Goal: Transaction & Acquisition: Download file/media

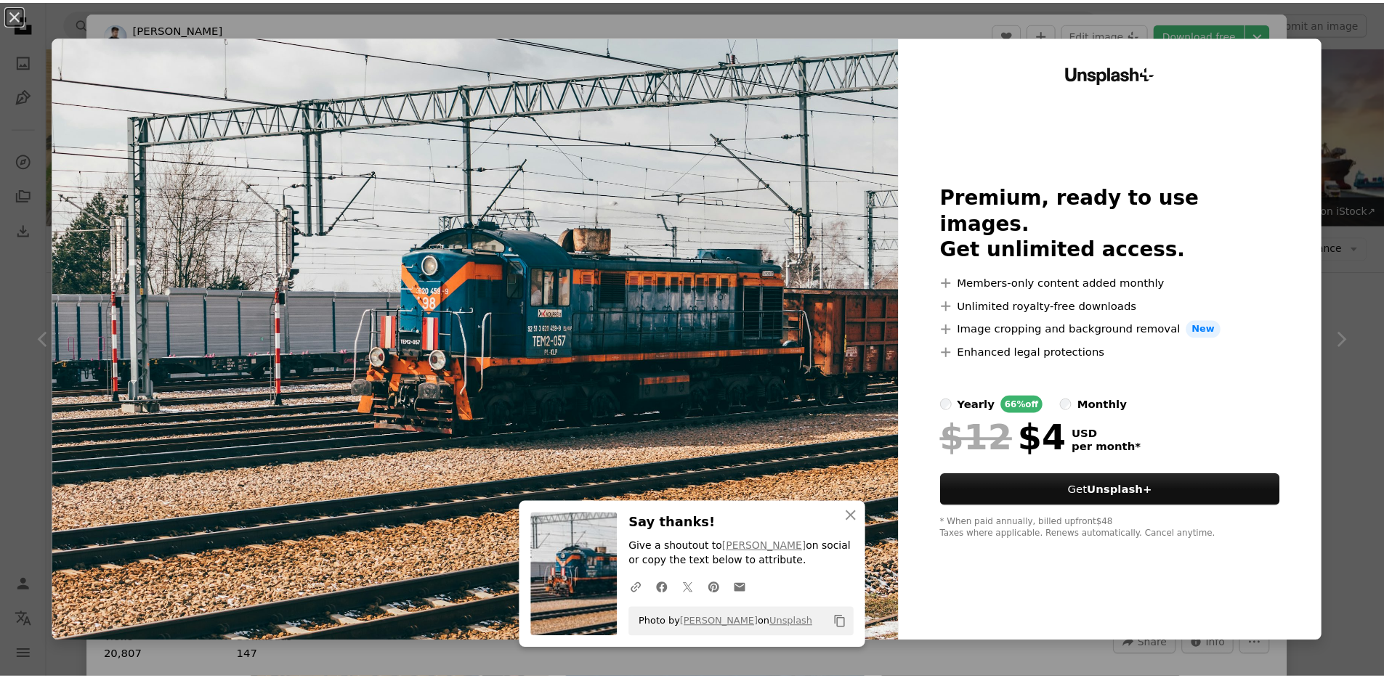
scroll to position [963, 0]
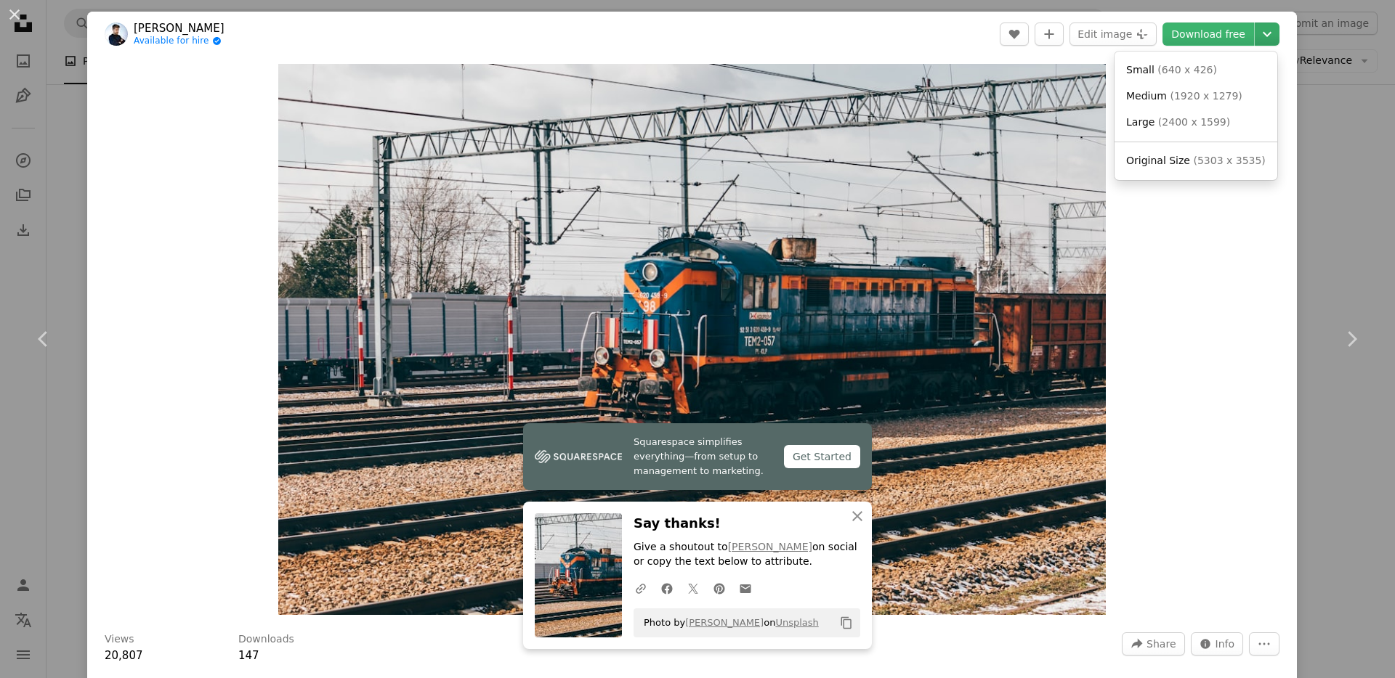
click at [1259, 33] on icon "Chevron down" at bounding box center [1266, 33] width 23 height 17
click at [1183, 93] on span "( 1920 x 1279 )" at bounding box center [1206, 96] width 72 height 12
click at [822, 38] on header "[PERSON_NAME] Available for hire A checkmark inside of a circle A heart A plus …" at bounding box center [692, 34] width 1210 height 45
